Goal: Task Accomplishment & Management: Complete application form

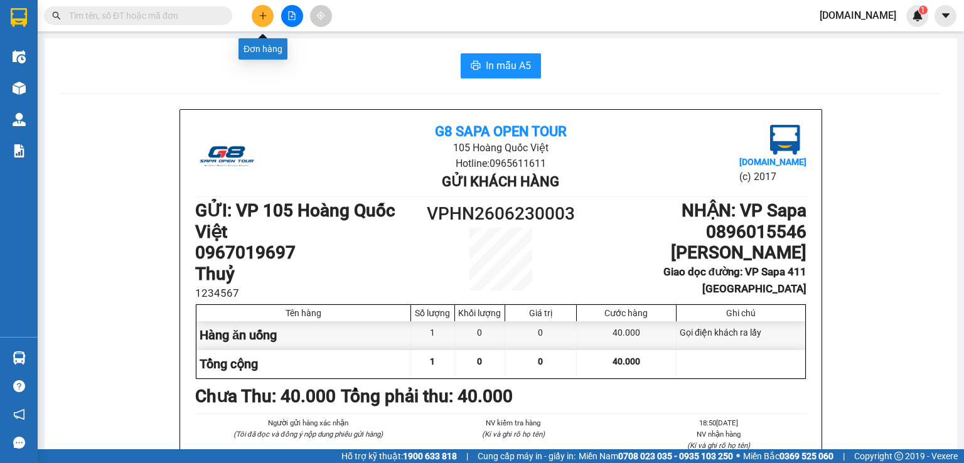
click at [264, 18] on icon "plus" at bounding box center [263, 15] width 9 height 9
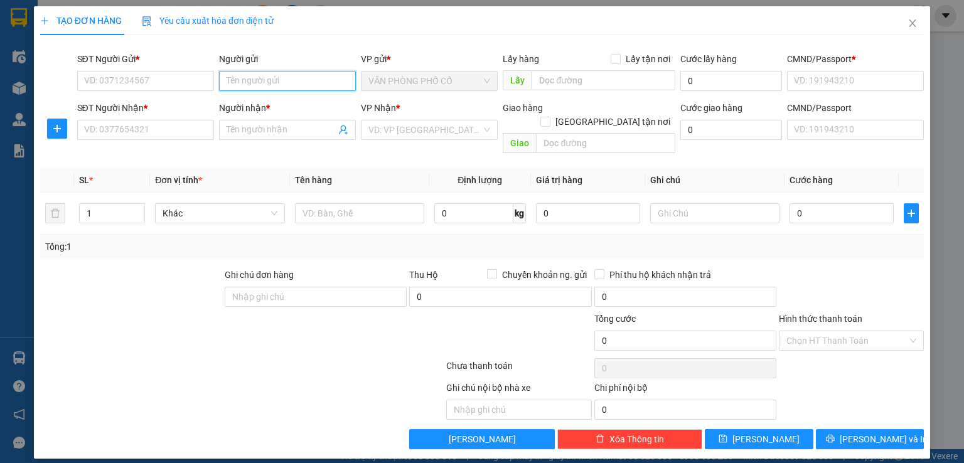
click at [286, 88] on input "Người gửi" at bounding box center [287, 81] width 137 height 20
type input "kachi"
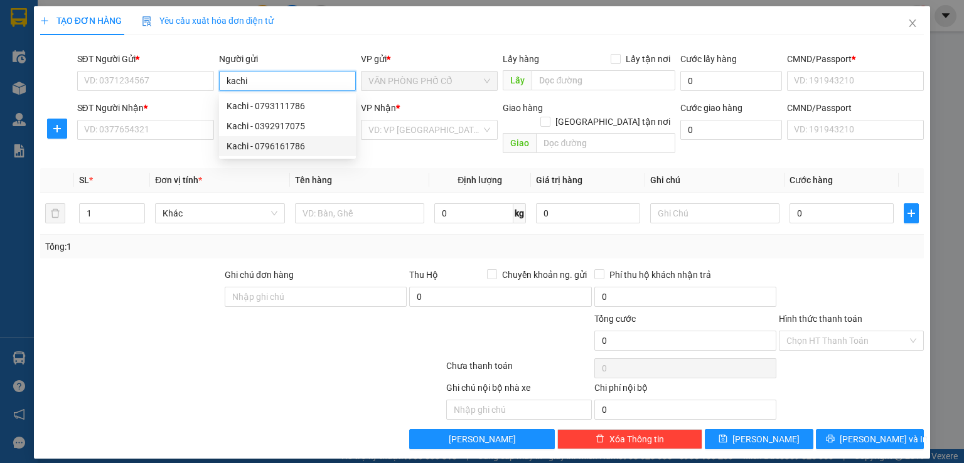
click at [301, 145] on div "Kachi - 0796161786" at bounding box center [288, 146] width 122 height 14
type input "0796161786"
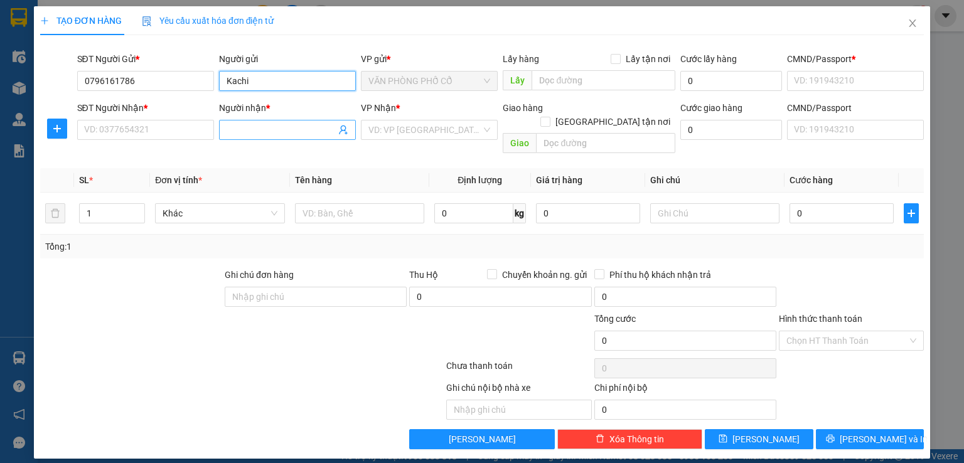
type input "Kachi"
click at [254, 132] on input "Người nhận *" at bounding box center [281, 130] width 109 height 14
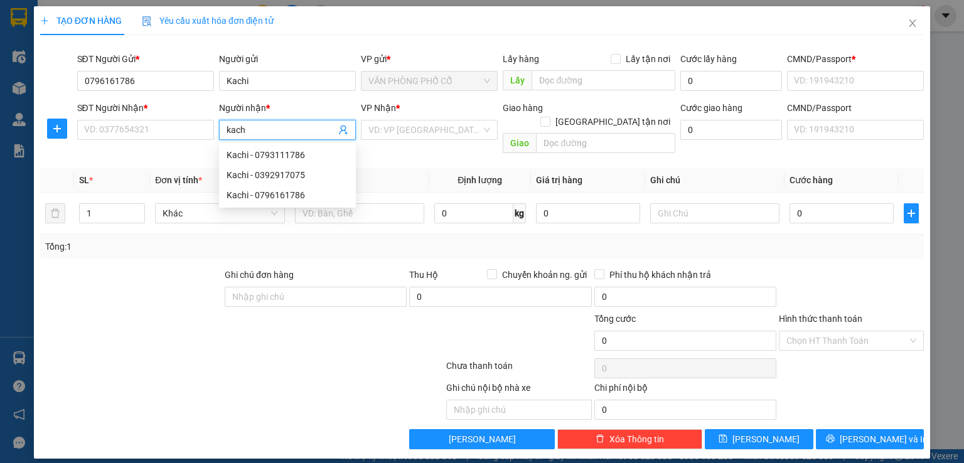
type input "kachi"
click at [286, 161] on div "Kachi - 0793111786" at bounding box center [288, 155] width 122 height 14
type input "0793111786"
type input "Kachi"
type input "Văn phòng Sapa"
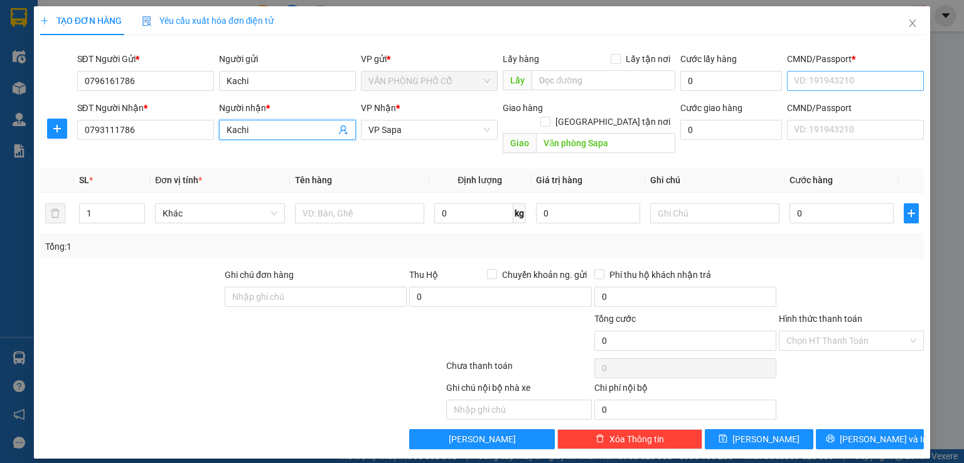
type input "Kachi"
click at [843, 78] on input "CMND/Passport *" at bounding box center [855, 81] width 137 height 20
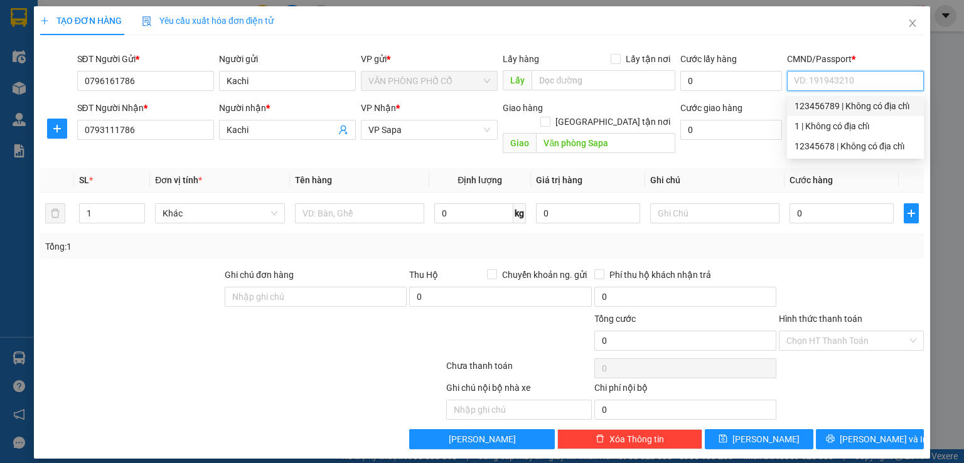
click at [843, 105] on div "123456789 | Không có địa chỉ" at bounding box center [855, 106] width 122 height 14
type input "123456789"
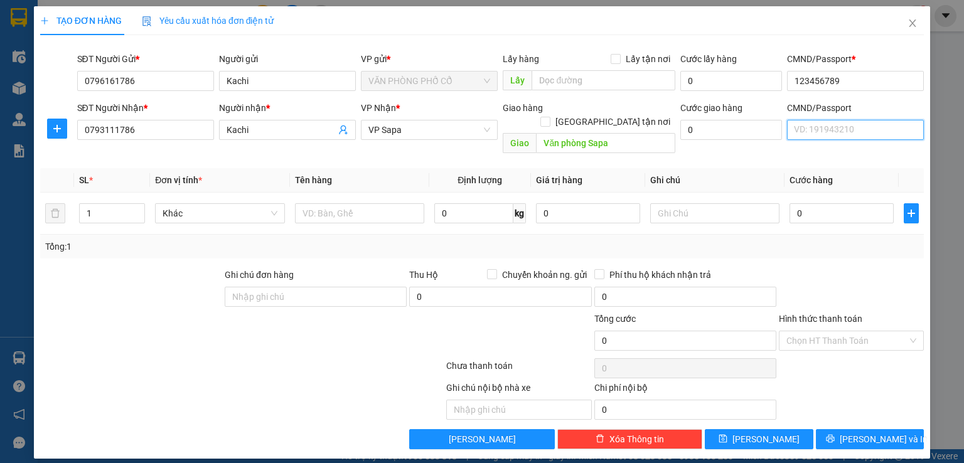
click at [837, 133] on input "CMND/Passport" at bounding box center [855, 130] width 137 height 20
click at [833, 149] on div "123456789 | Không có địa chỉ" at bounding box center [855, 155] width 122 height 14
type input "123456789"
click at [371, 205] on input "text" at bounding box center [359, 213] width 129 height 20
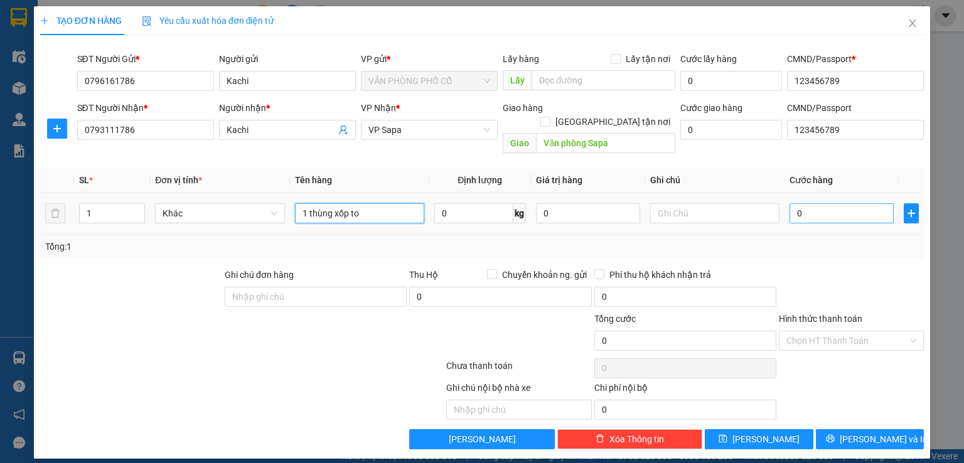
type input "1 thùng xốp to"
click at [826, 203] on input "0" at bounding box center [841, 213] width 104 height 20
type input "1"
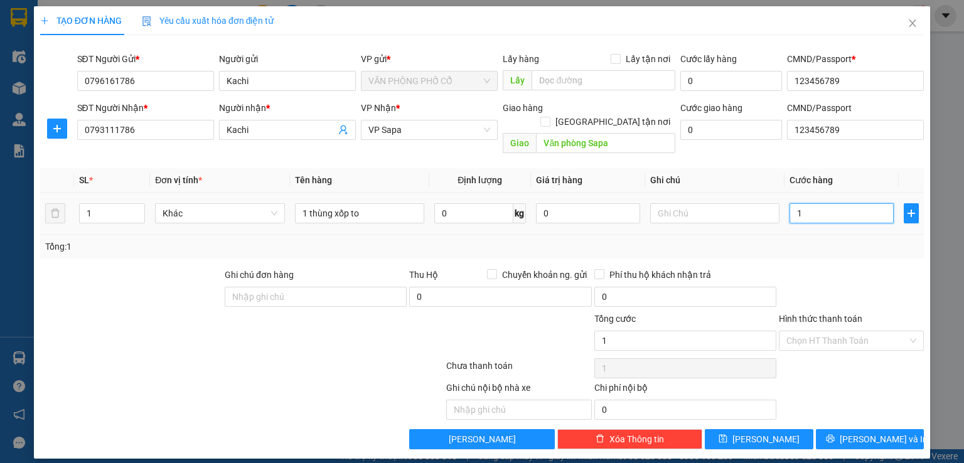
type input "10"
type input "100"
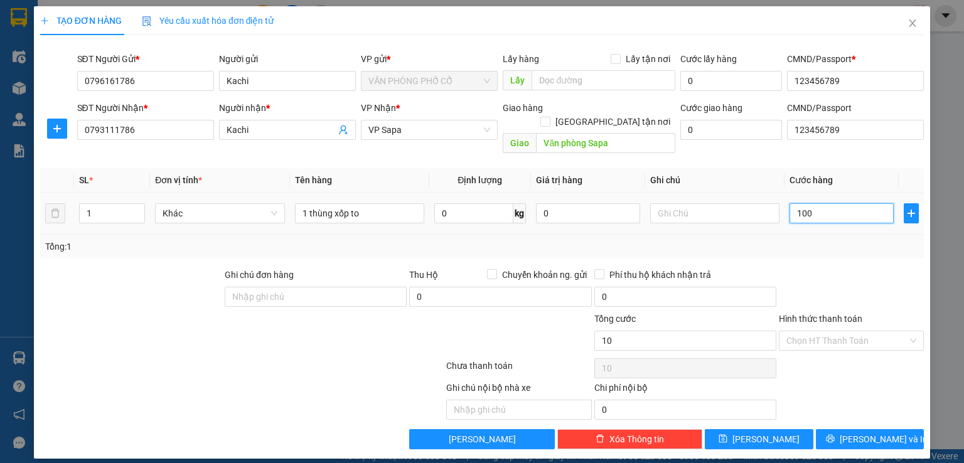
type input "100"
type input "1.000"
type input "10.000"
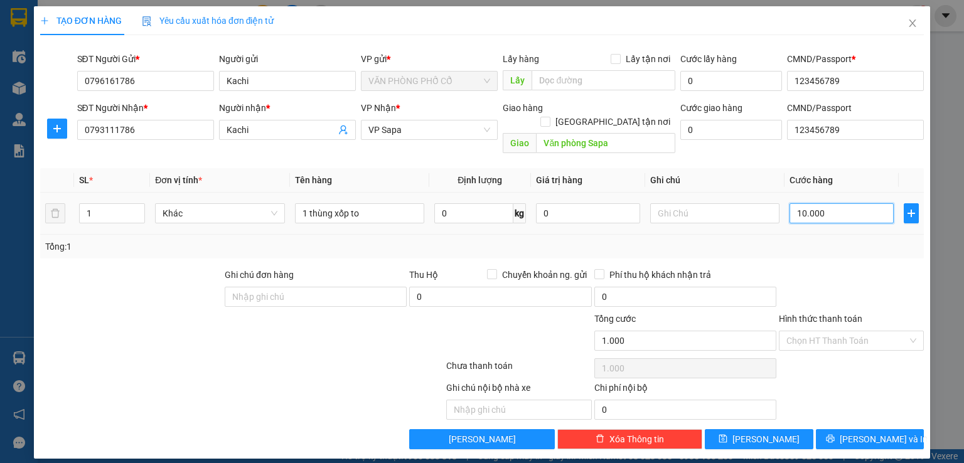
type input "10.000"
type input "100.000"
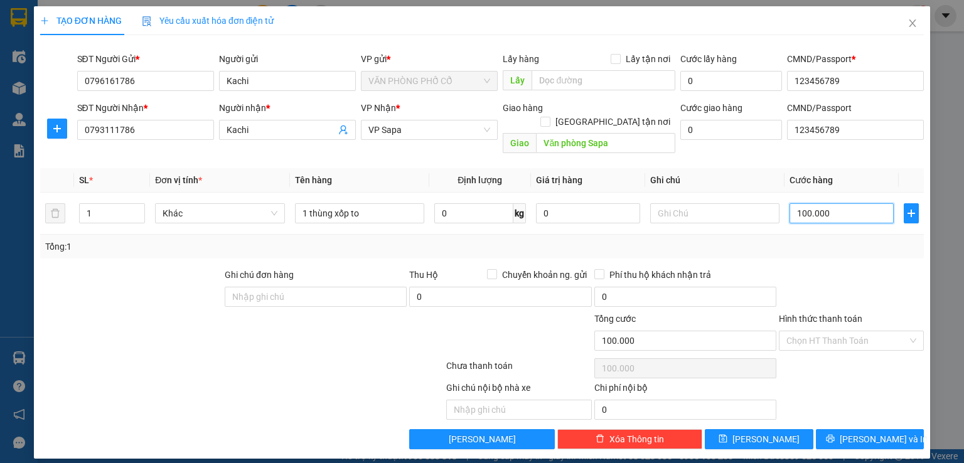
type input "100.000"
click at [848, 242] on div "Tổng: 1" at bounding box center [482, 247] width 884 height 24
click at [435, 287] on input "0" at bounding box center [500, 297] width 182 height 20
click at [833, 274] on div at bounding box center [850, 290] width 147 height 44
click at [772, 432] on span "[PERSON_NAME]" at bounding box center [765, 439] width 67 height 14
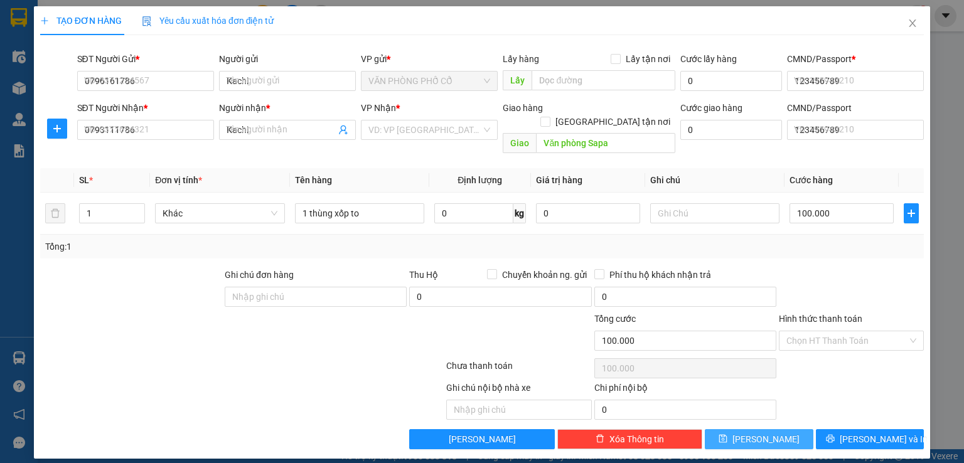
type input "0"
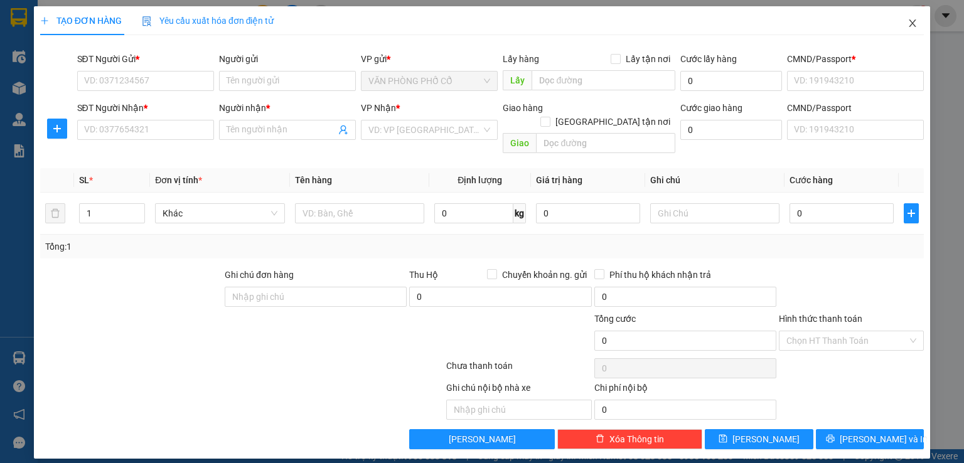
click at [910, 32] on span "Close" at bounding box center [912, 23] width 35 height 35
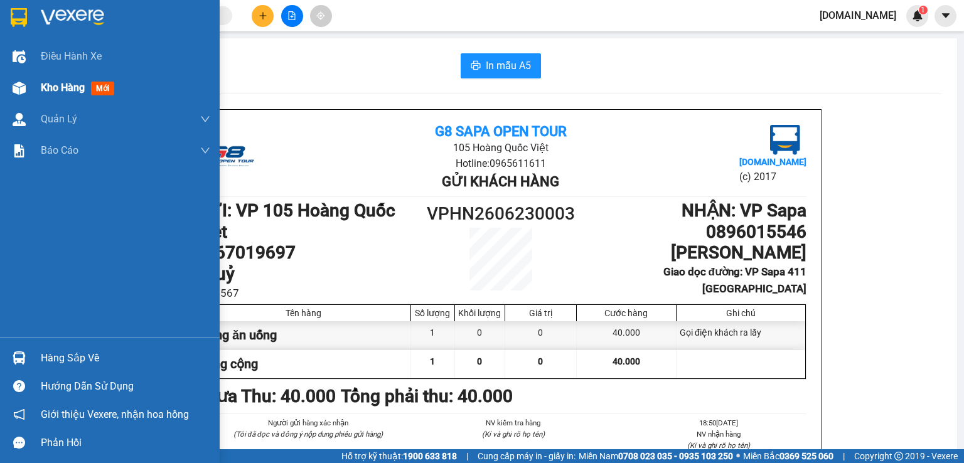
click at [29, 93] on div at bounding box center [19, 88] width 22 height 22
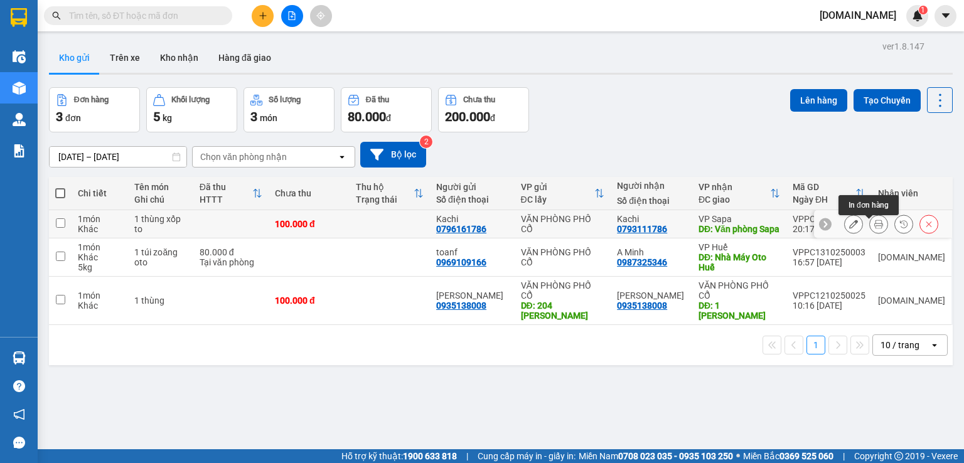
click at [874, 228] on icon at bounding box center [878, 224] width 9 height 9
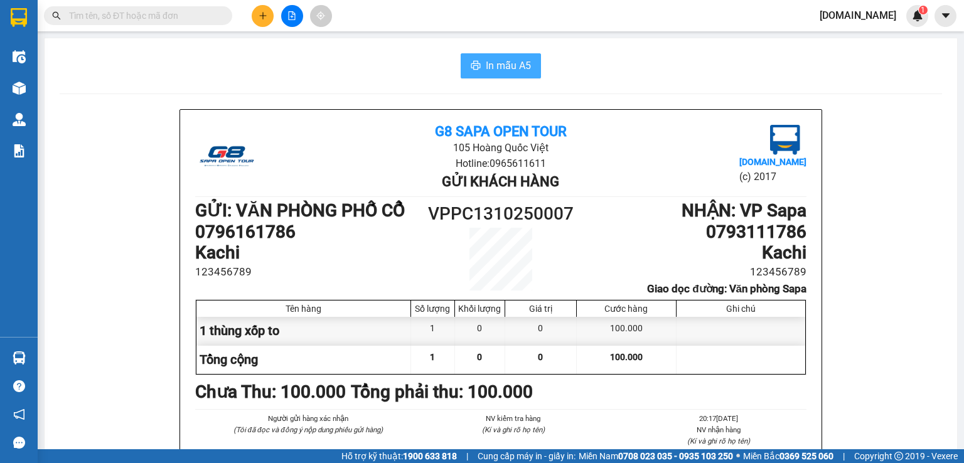
click at [497, 65] on span "In mẫu A5" at bounding box center [508, 66] width 45 height 16
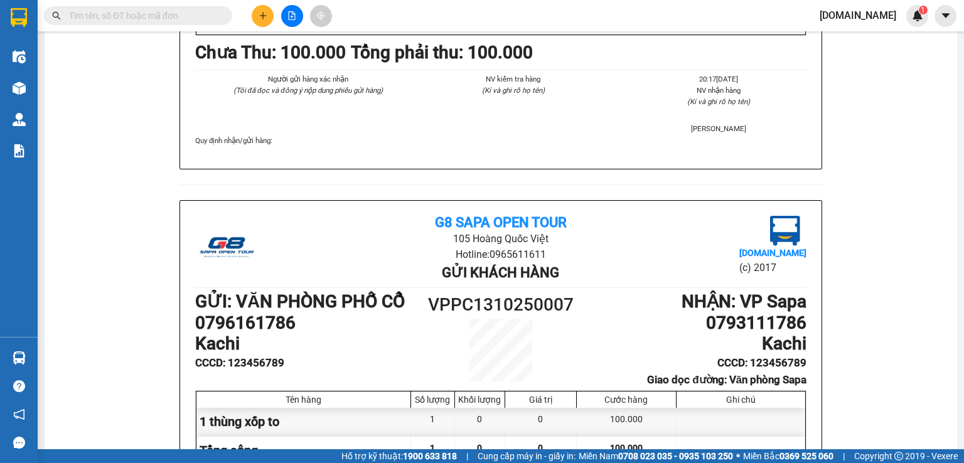
scroll to position [377, 0]
